Goal: Book appointment/travel/reservation

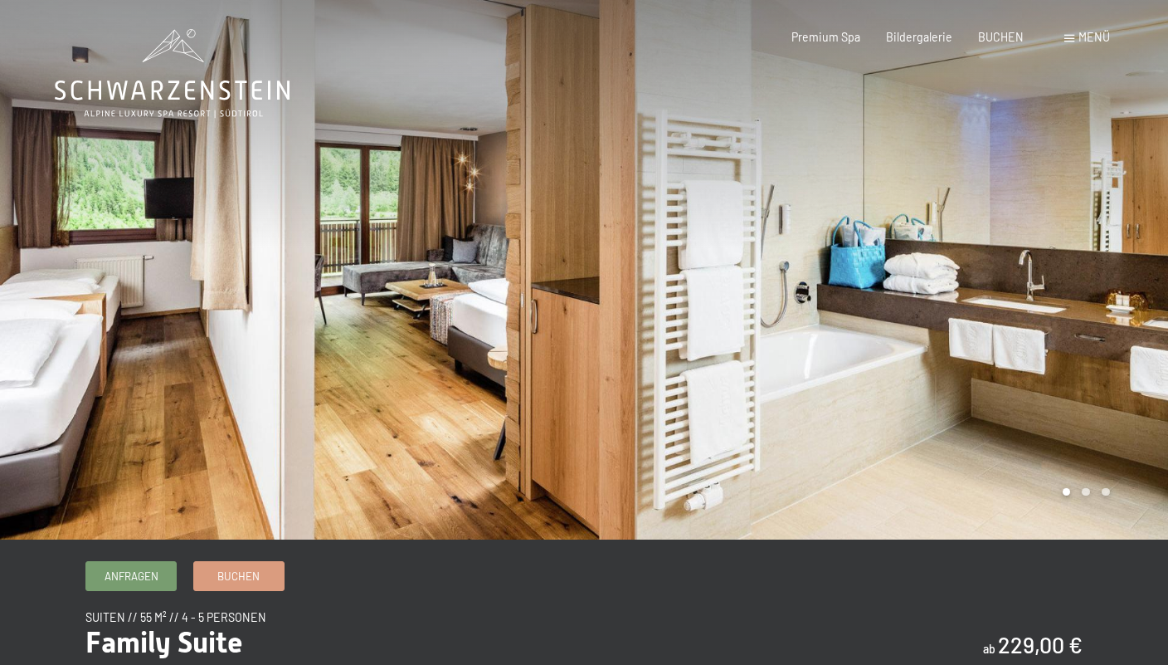
drag, startPoint x: 1109, startPoint y: 339, endPoint x: 1012, endPoint y: 336, distance: 97.1
click at [1012, 336] on div at bounding box center [876, 269] width 584 height 539
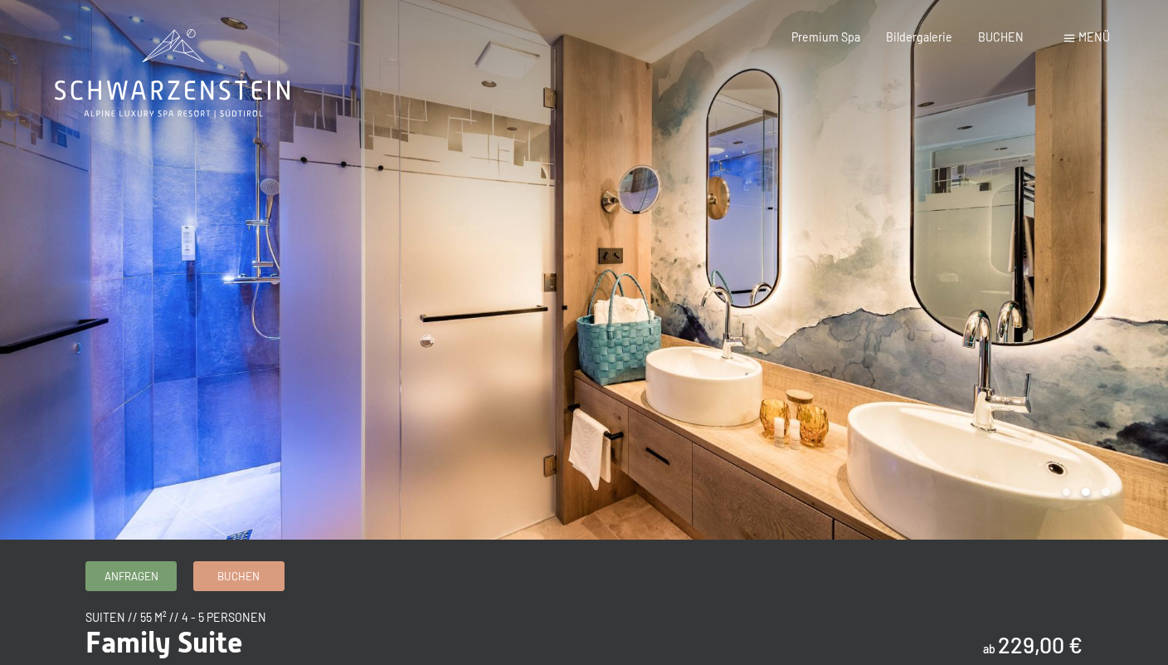
click at [1069, 315] on div at bounding box center [876, 269] width 584 height 539
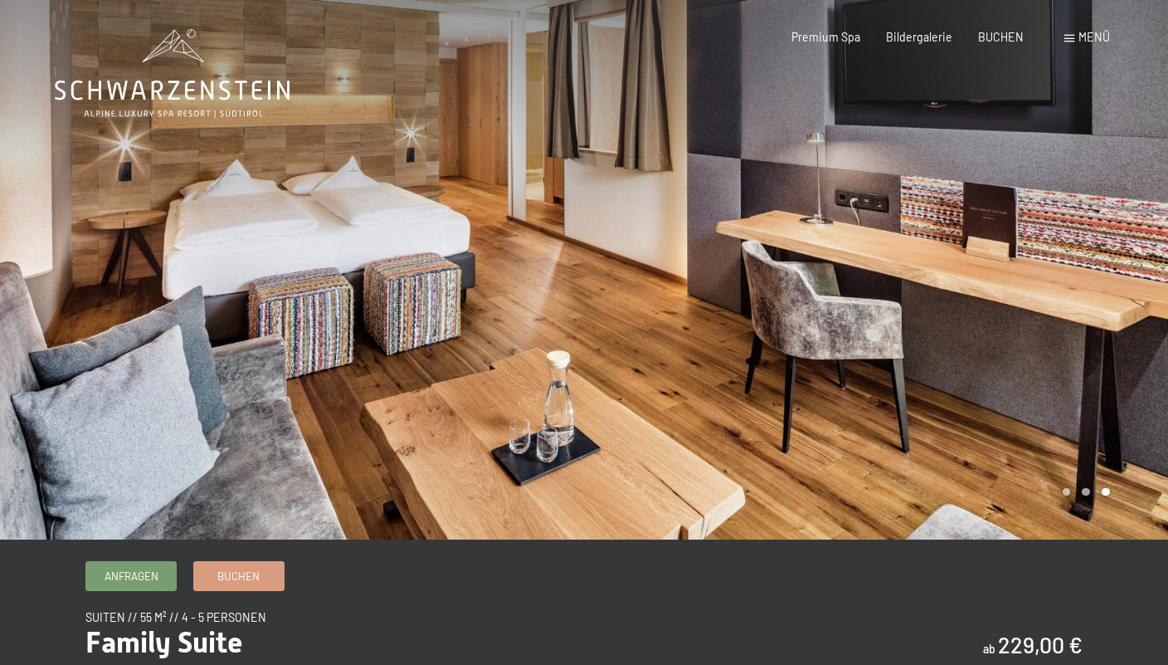
click at [1110, 315] on div at bounding box center [876, 269] width 584 height 539
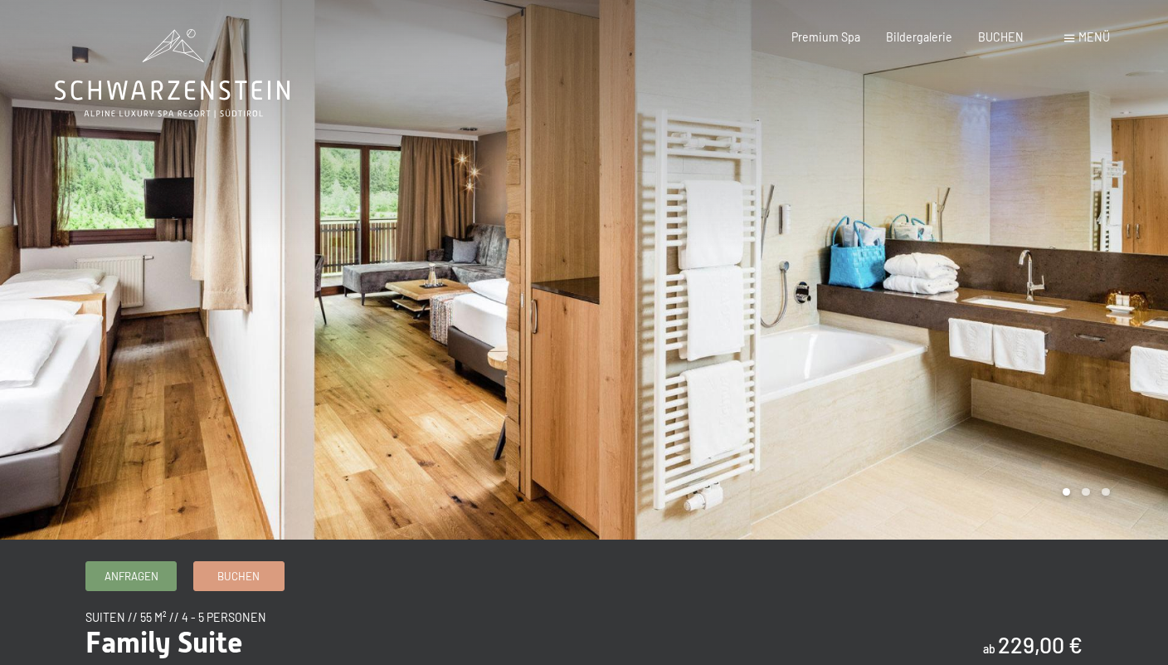
click at [1110, 315] on div at bounding box center [876, 269] width 584 height 539
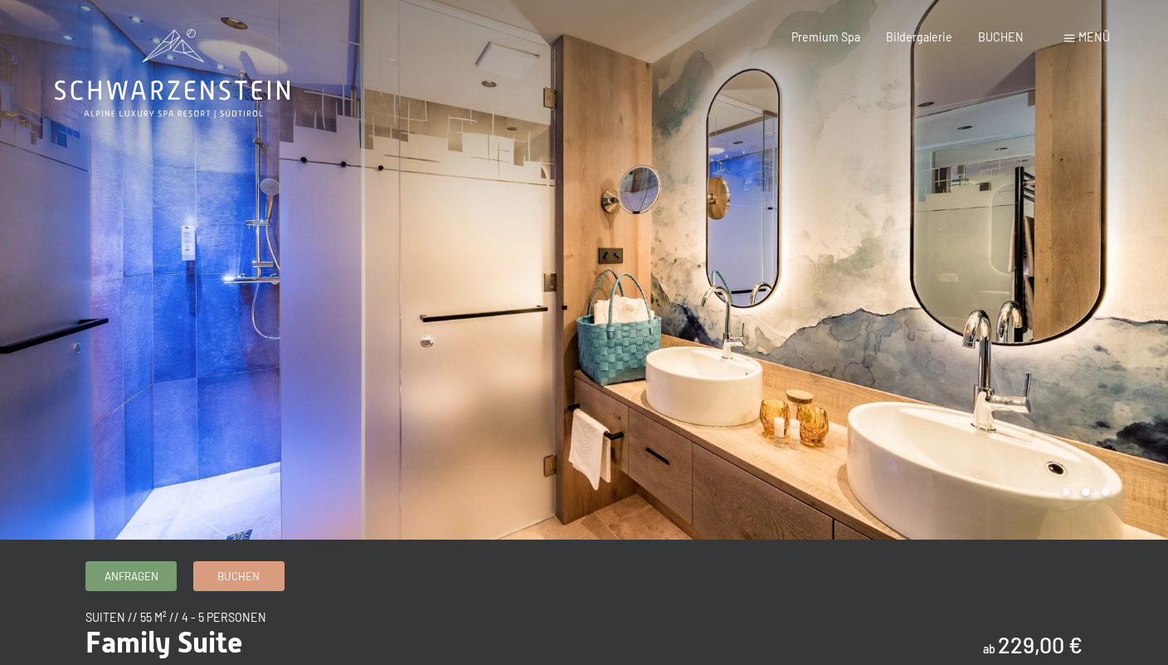
click at [334, 299] on div at bounding box center [292, 269] width 584 height 539
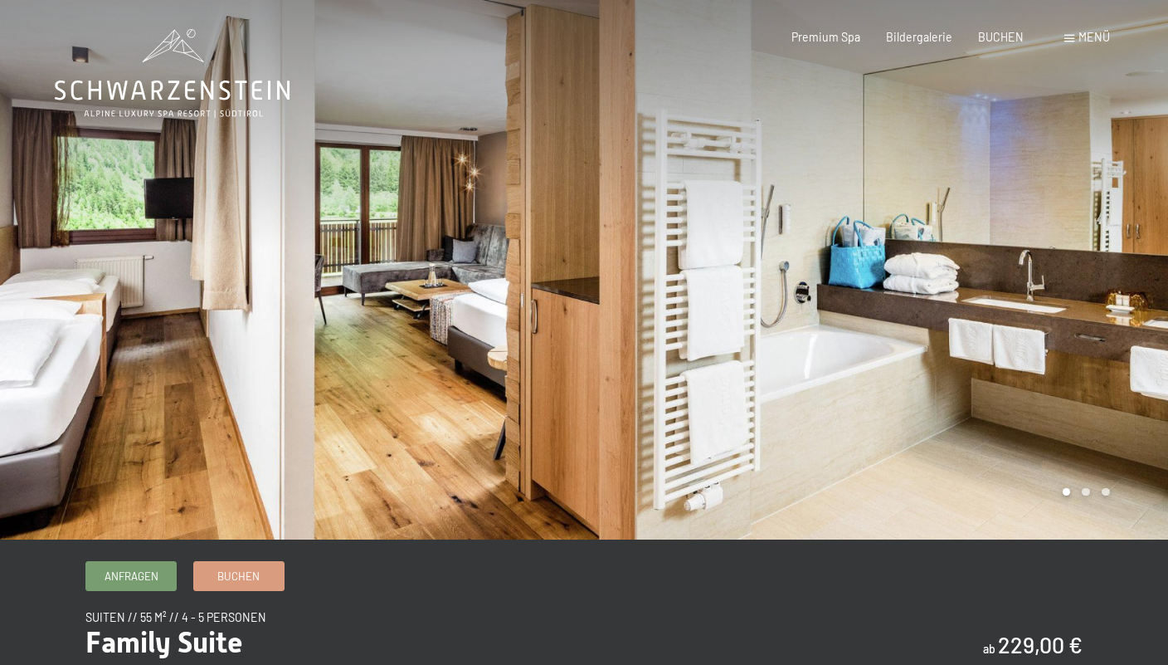
click at [159, 317] on div at bounding box center [292, 269] width 584 height 539
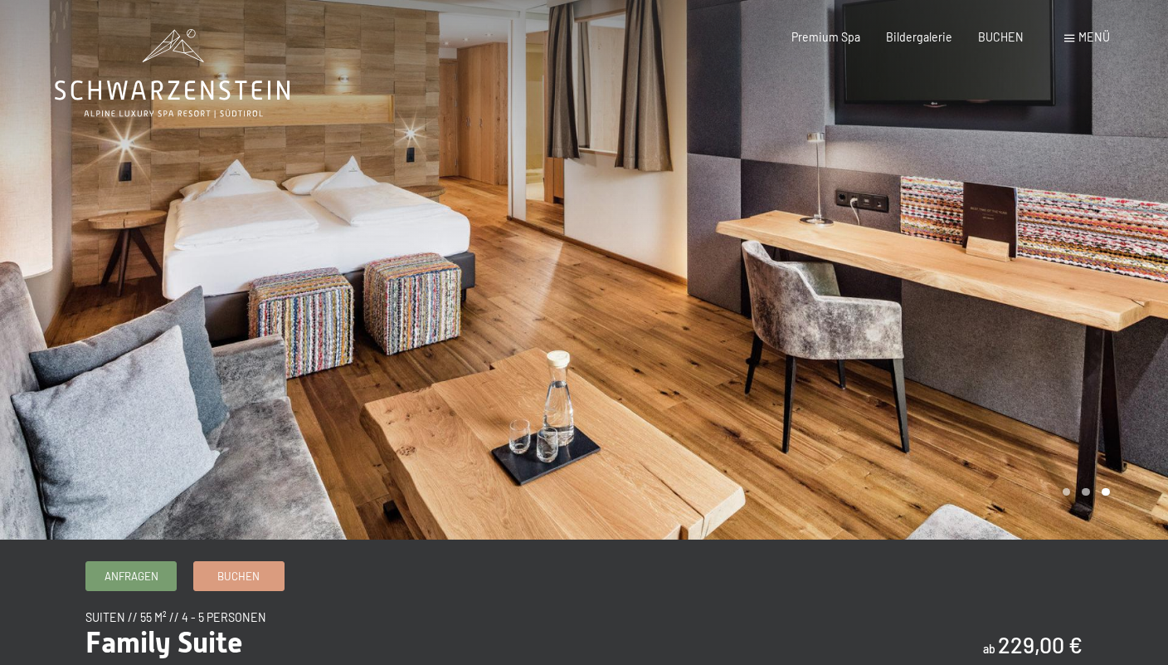
click at [159, 317] on div at bounding box center [292, 269] width 584 height 539
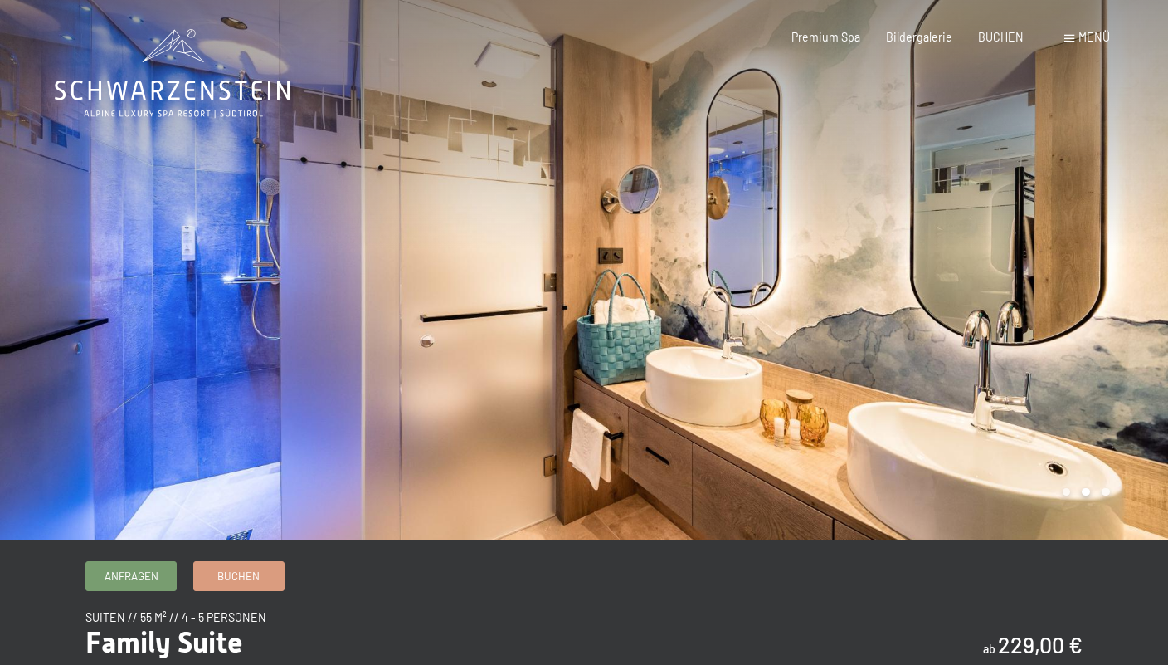
click at [159, 317] on div at bounding box center [292, 269] width 584 height 539
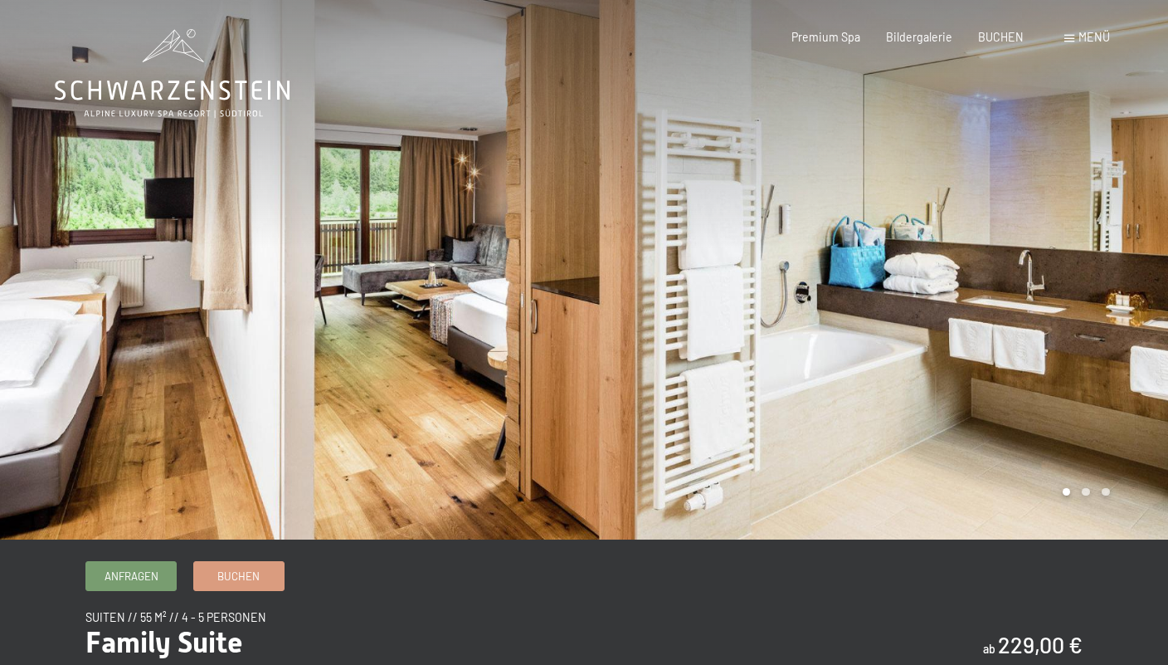
click at [67, 275] on div at bounding box center [292, 269] width 584 height 539
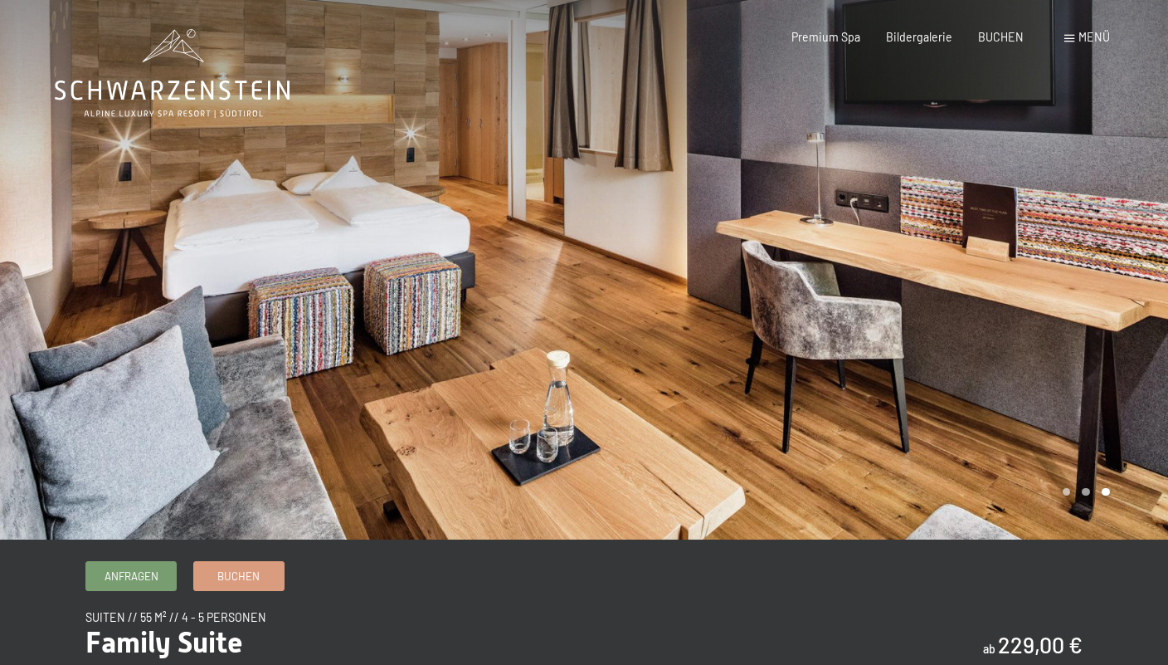
click at [38, 299] on div at bounding box center [292, 269] width 584 height 539
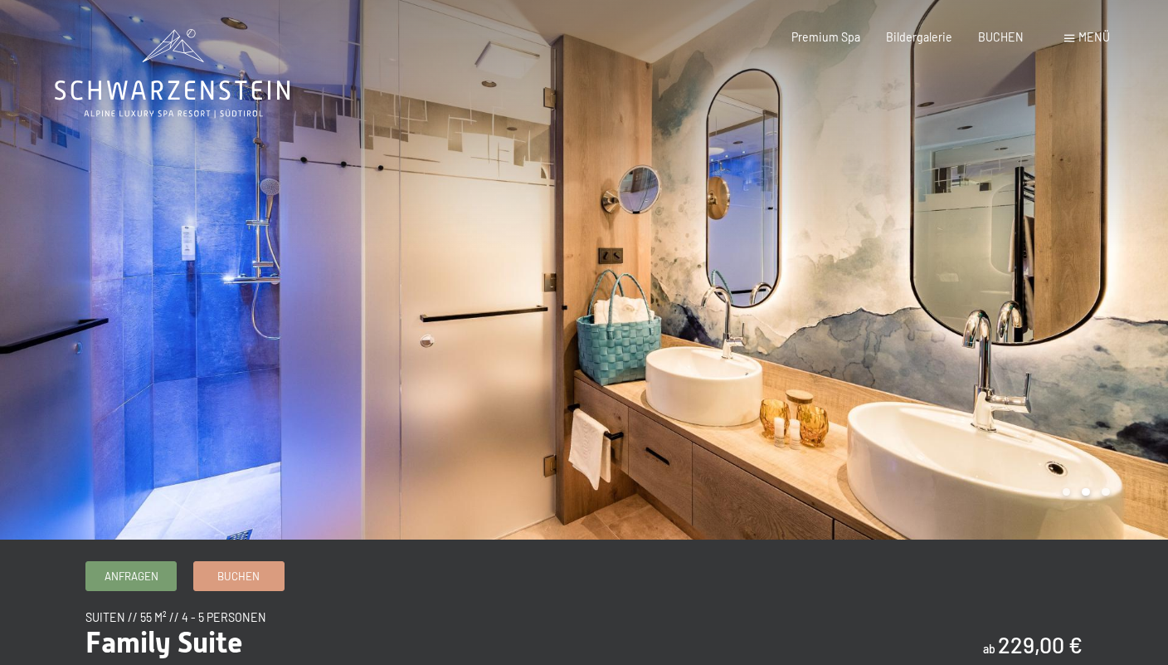
click at [38, 299] on div at bounding box center [292, 269] width 584 height 539
